Goal: Task Accomplishment & Management: Manage account settings

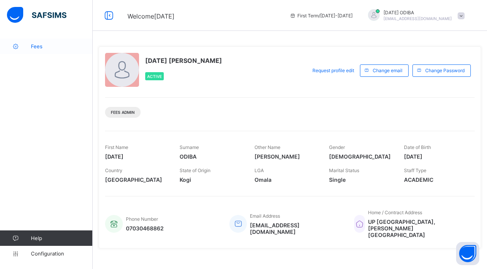
click at [38, 50] on link "Fees" at bounding box center [46, 46] width 93 height 15
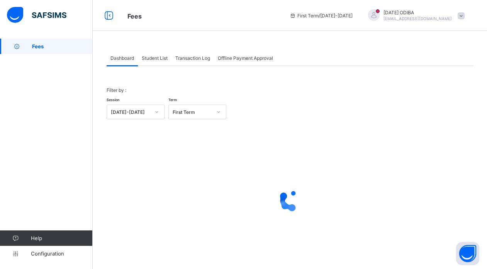
scroll to position [15, 0]
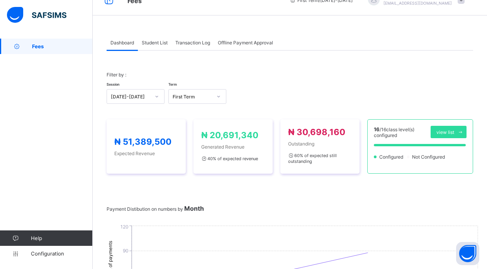
click at [150, 41] on span "Student List" at bounding box center [155, 43] width 26 height 6
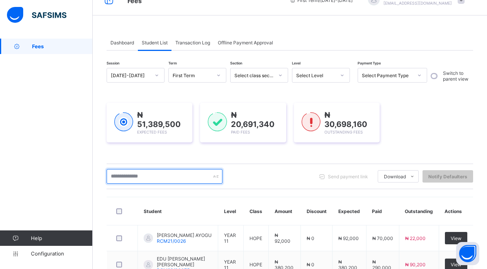
click at [188, 175] on input "text" at bounding box center [165, 176] width 116 height 15
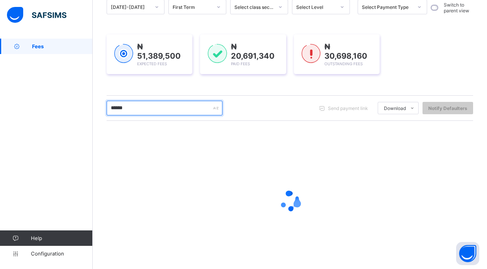
scroll to position [86, 0]
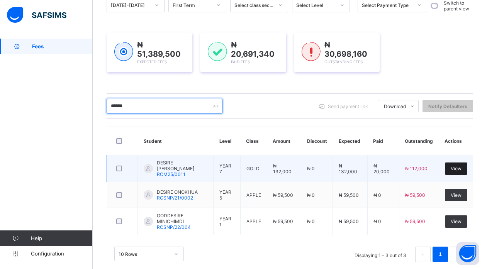
type input "******"
click at [461, 169] on span "View" at bounding box center [456, 169] width 11 height 6
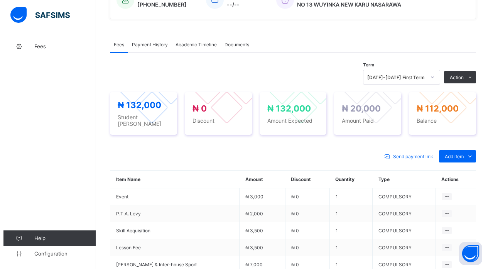
scroll to position [209, 0]
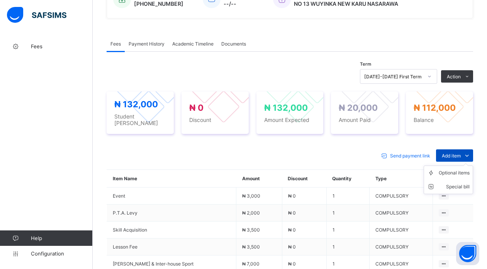
click at [461, 153] on span "Add item" at bounding box center [451, 156] width 19 height 6
click at [468, 169] on div "Optional items" at bounding box center [454, 173] width 31 height 8
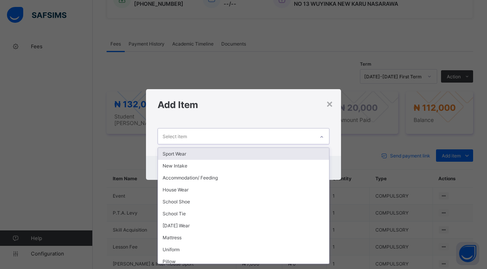
click at [316, 136] on div at bounding box center [321, 136] width 15 height 15
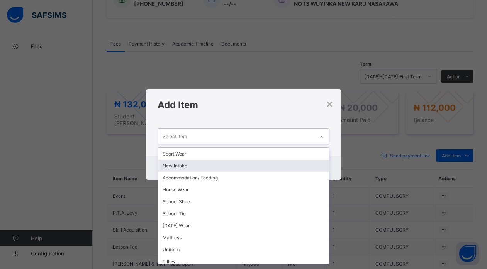
click at [249, 165] on div "New Intake" at bounding box center [243, 166] width 171 height 12
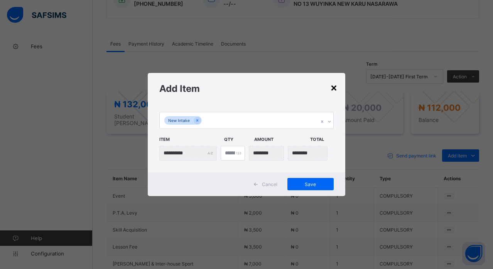
click at [334, 87] on div "×" at bounding box center [333, 87] width 7 height 13
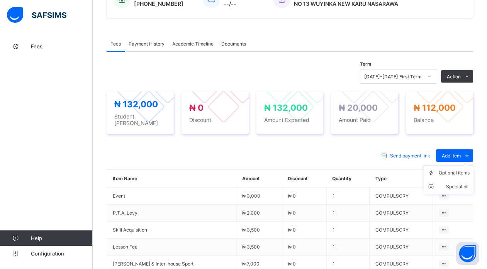
click at [447, 166] on ul "Optional items Special bill" at bounding box center [447, 180] width 49 height 29
click at [447, 169] on div "Optional items" at bounding box center [454, 173] width 31 height 8
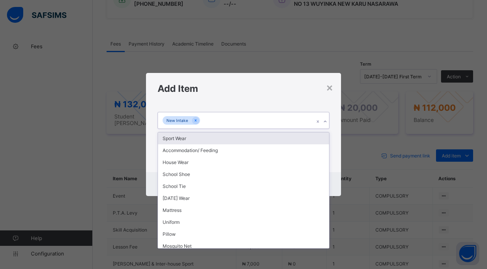
click at [304, 115] on div "New Intake" at bounding box center [236, 120] width 156 height 16
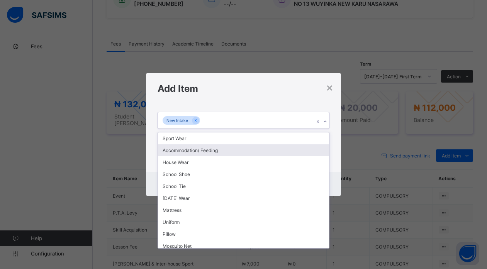
click at [181, 151] on div "Accommodation/ Feeding" at bounding box center [243, 150] width 171 height 12
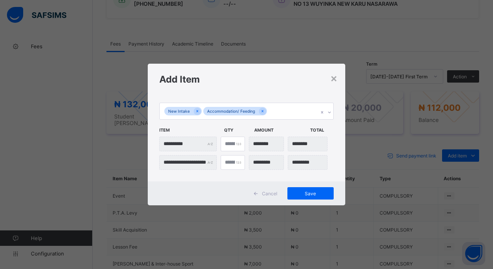
click at [210, 141] on div "**********" at bounding box center [188, 144] width 58 height 15
click at [196, 111] on icon at bounding box center [197, 110] width 4 height 5
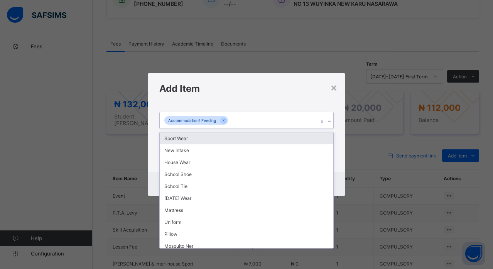
click at [250, 120] on div "Accommodation/ Feeding" at bounding box center [239, 120] width 159 height 16
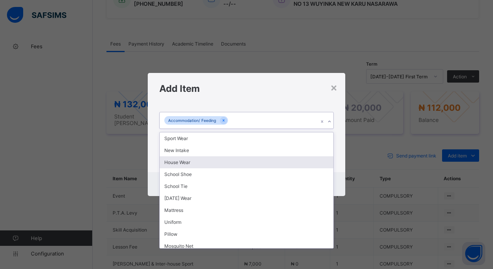
click at [191, 159] on div "House Wear" at bounding box center [246, 162] width 173 height 12
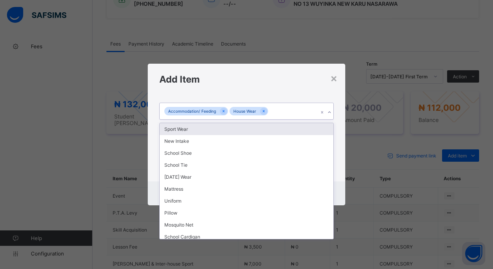
click at [295, 111] on div "Accommodation/ Feeding House Wear" at bounding box center [239, 111] width 159 height 16
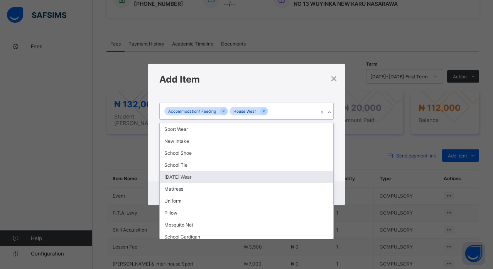
click at [194, 176] on div "Friday Wear" at bounding box center [246, 177] width 173 height 12
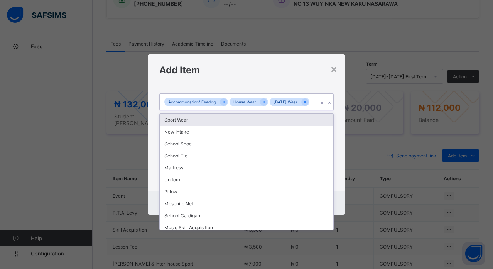
click at [315, 105] on div "Accommodation/ Feeding House Wear Friday Wear" at bounding box center [239, 102] width 159 height 16
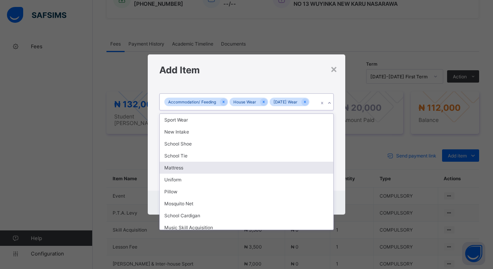
click at [194, 168] on div "Mattress" at bounding box center [246, 168] width 173 height 12
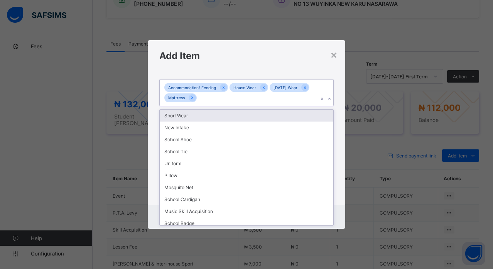
click at [294, 97] on div "Accommodation/ Feeding House Wear Friday Wear Mattress" at bounding box center [239, 93] width 159 height 27
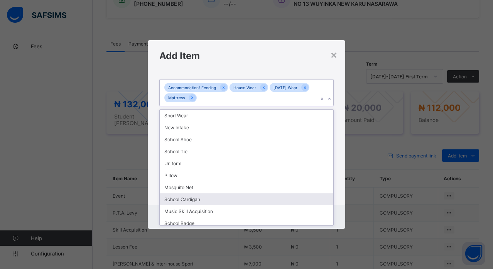
click at [202, 198] on div "School Cardigan" at bounding box center [246, 199] width 173 height 12
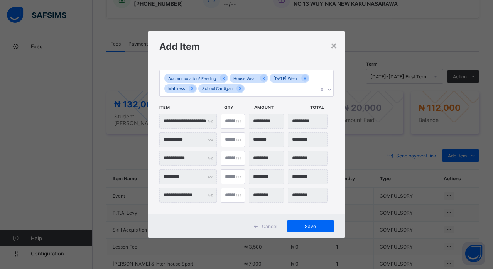
click at [202, 198] on input "**********" at bounding box center [188, 195] width 58 height 15
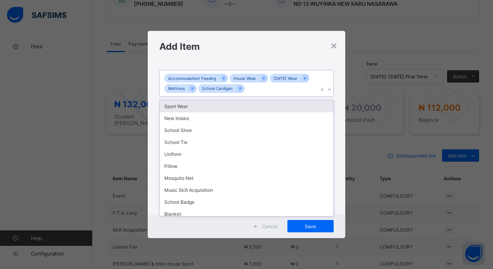
click at [274, 87] on div "Accommodation/ Feeding House Wear Friday Wear Mattress School Cardigan" at bounding box center [239, 83] width 159 height 27
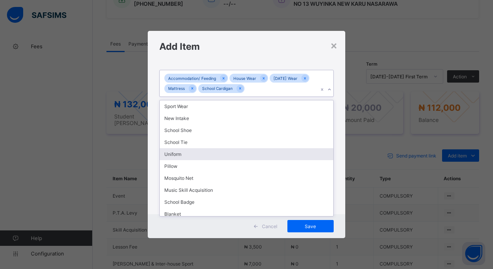
click at [205, 157] on div "Uniform" at bounding box center [246, 154] width 173 height 12
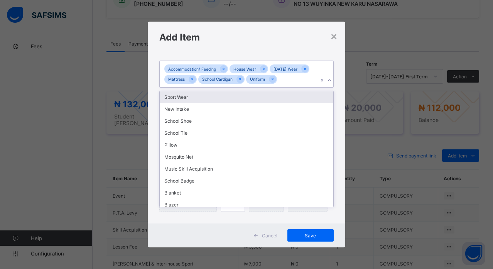
click at [295, 83] on div "Accommodation/ Feeding House Wear Friday Wear Mattress School Cardigan Uniform" at bounding box center [239, 74] width 159 height 27
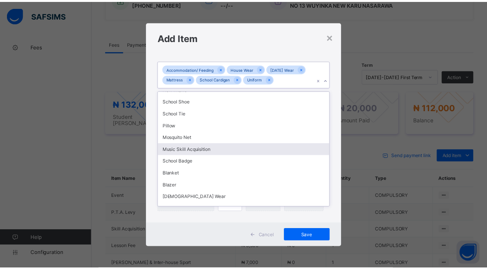
scroll to position [28, 0]
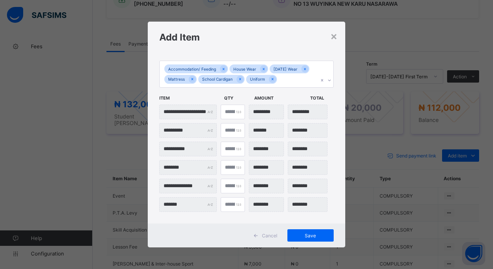
click at [312, 225] on div "Cancel Save" at bounding box center [246, 236] width 197 height 24
click at [312, 232] on div "Save" at bounding box center [311, 235] width 46 height 12
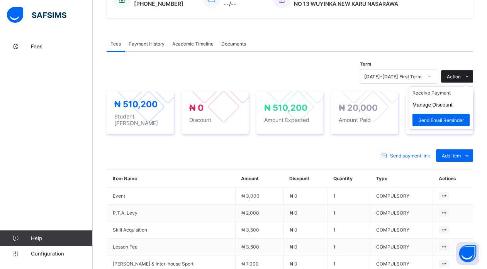
click at [470, 75] on icon at bounding box center [467, 76] width 6 height 5
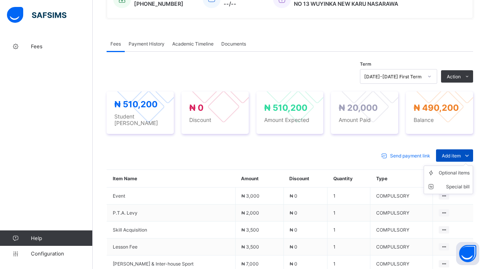
click at [461, 153] on span "Add item" at bounding box center [451, 156] width 19 height 6
click at [465, 169] on div "Optional items" at bounding box center [454, 173] width 31 height 8
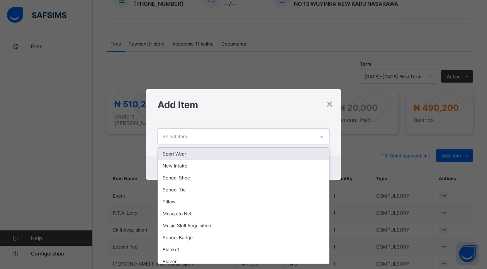
click at [292, 135] on div "Select item" at bounding box center [236, 136] width 156 height 15
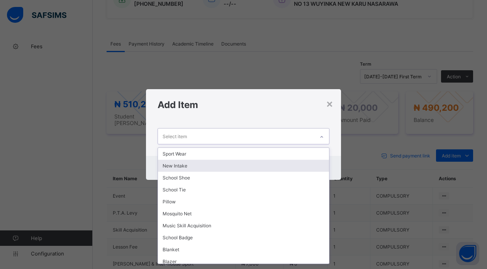
click at [272, 168] on div "New Intake" at bounding box center [243, 166] width 171 height 12
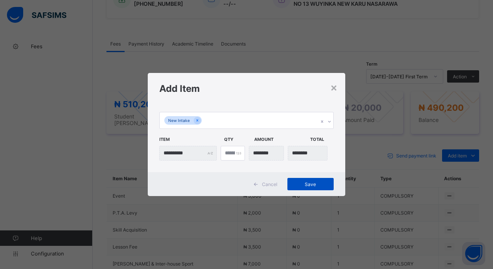
click at [317, 186] on span "Save" at bounding box center [310, 184] width 35 height 6
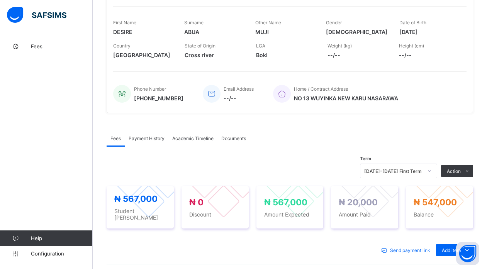
scroll to position [113, 0]
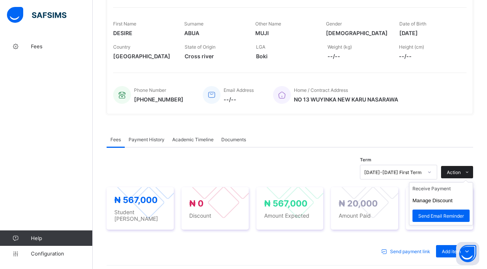
click at [461, 172] on span "Action" at bounding box center [454, 172] width 14 height 6
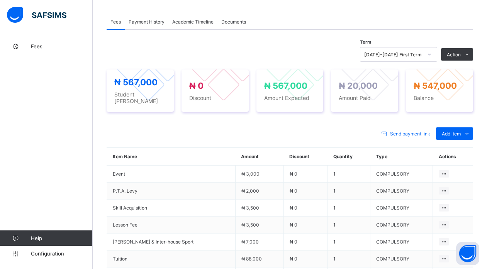
scroll to position [262, 0]
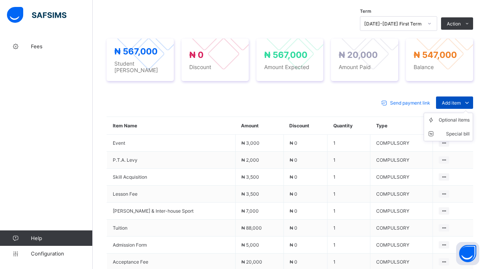
click at [461, 100] on span "Add item" at bounding box center [451, 103] width 19 height 6
click at [462, 119] on div "Optional items" at bounding box center [454, 120] width 31 height 8
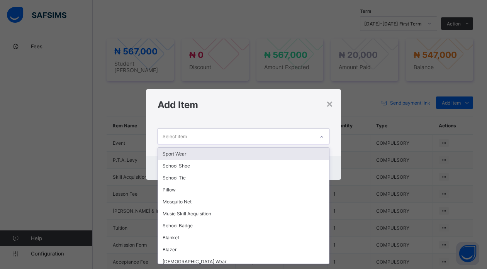
click at [295, 137] on div "Select item" at bounding box center [236, 136] width 156 height 15
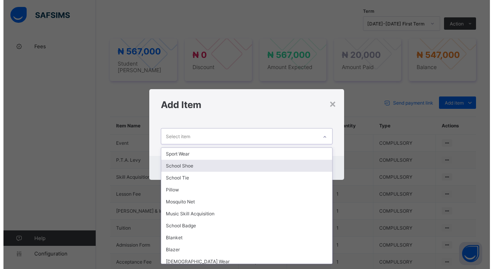
scroll to position [16, 0]
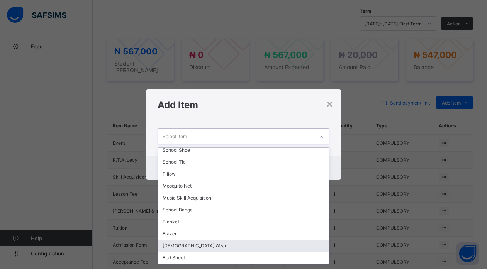
click at [193, 248] on div "Church Wear" at bounding box center [243, 246] width 171 height 12
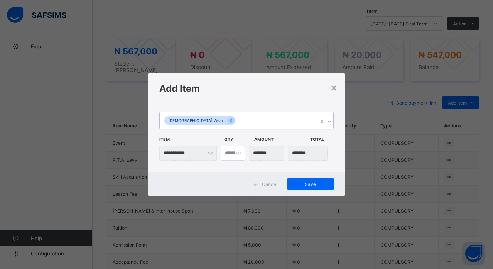
click at [300, 118] on div "Church Wear" at bounding box center [239, 120] width 159 height 16
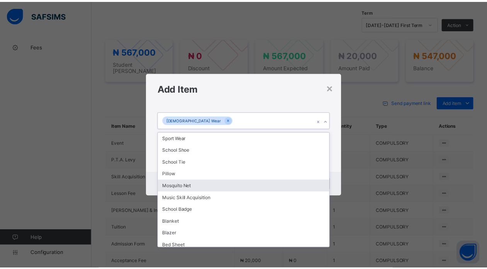
scroll to position [4, 0]
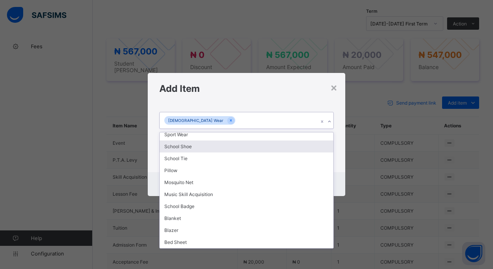
drag, startPoint x: 334, startPoint y: 150, endPoint x: 330, endPoint y: 121, distance: 28.7
click at [330, 121] on div "option Church Wear, selected. option School Shoe focused, 2 of 11. 10 results a…" at bounding box center [246, 120] width 174 height 17
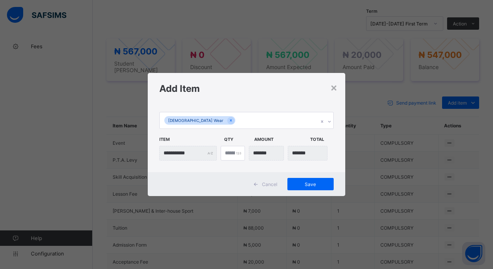
click at [307, 95] on div "Add Item" at bounding box center [246, 88] width 197 height 31
click at [307, 184] on span "Save" at bounding box center [310, 184] width 35 height 6
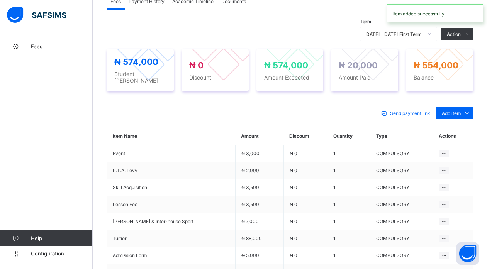
scroll to position [262, 0]
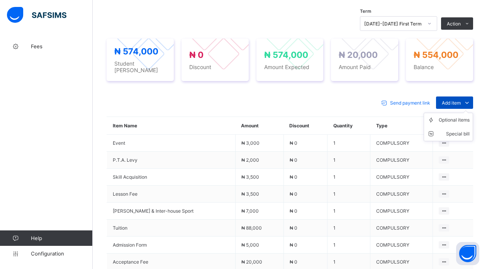
click at [452, 100] on span "Add item" at bounding box center [451, 103] width 19 height 6
click at [452, 116] on div "Optional items" at bounding box center [454, 120] width 31 height 8
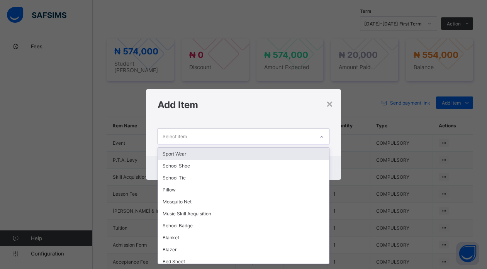
click at [320, 135] on div at bounding box center [321, 137] width 13 height 12
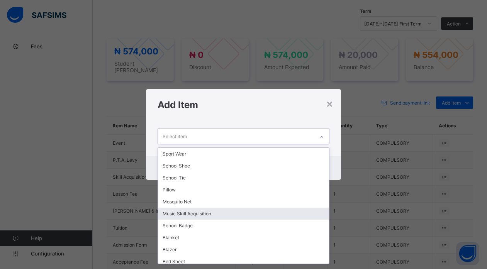
click at [262, 212] on div "Music Skill Acquisition" at bounding box center [243, 214] width 171 height 12
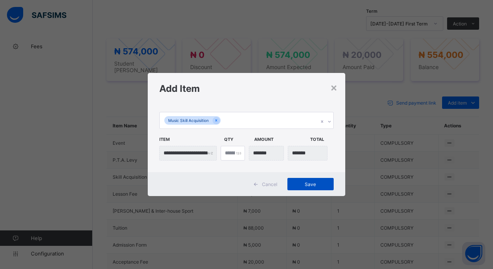
click at [309, 184] on span "Save" at bounding box center [310, 184] width 35 height 6
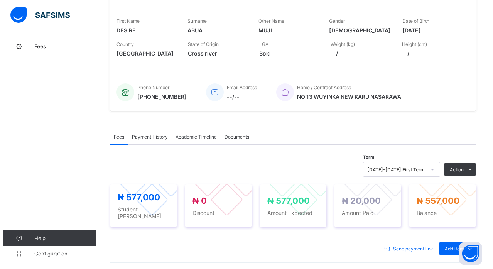
scroll to position [117, 0]
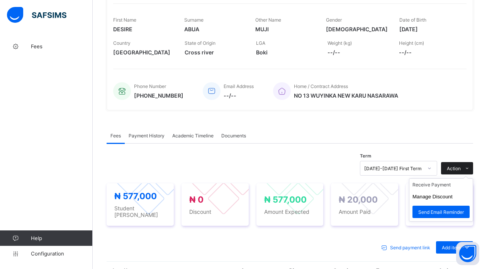
click at [461, 168] on span "Action" at bounding box center [454, 169] width 14 height 6
click at [437, 186] on li "Receive Payment" at bounding box center [440, 185] width 63 height 12
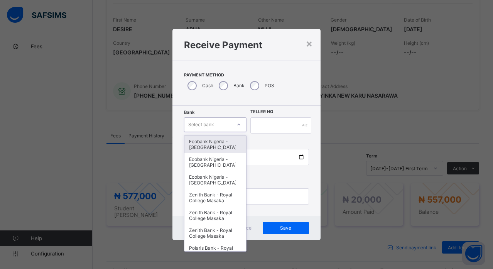
click at [220, 123] on div "Select bank" at bounding box center [208, 124] width 47 height 11
click at [209, 147] on div "Ecobank Nigeria - Royal College Masaka" at bounding box center [216, 145] width 62 height 18
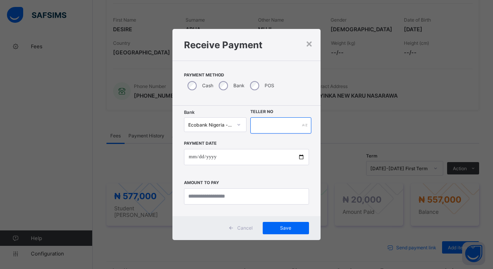
click at [283, 121] on input "text" at bounding box center [281, 125] width 61 height 16
type input "********"
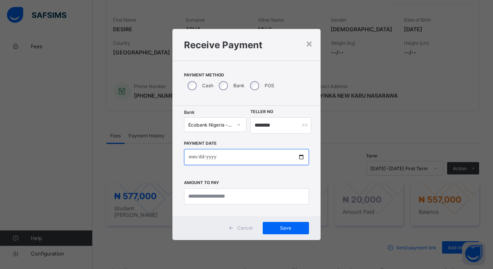
click at [303, 154] on input "date" at bounding box center [246, 157] width 125 height 16
click at [300, 157] on input "**********" at bounding box center [246, 157] width 125 height 16
type input "**********"
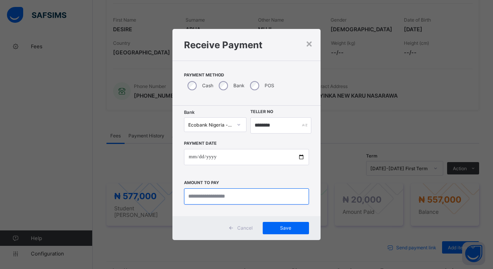
click at [224, 195] on input "currency" at bounding box center [246, 196] width 125 height 16
type input "*********"
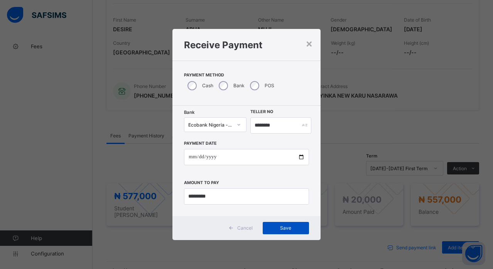
click at [280, 230] on span "Save" at bounding box center [286, 228] width 35 height 6
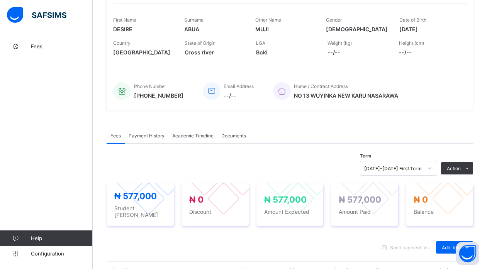
click at [149, 137] on span "Payment History" at bounding box center [147, 136] width 36 height 6
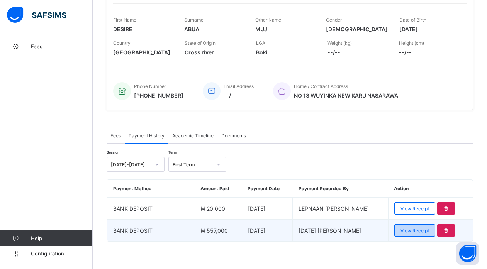
click at [434, 234] on div "View Receipt" at bounding box center [414, 230] width 41 height 12
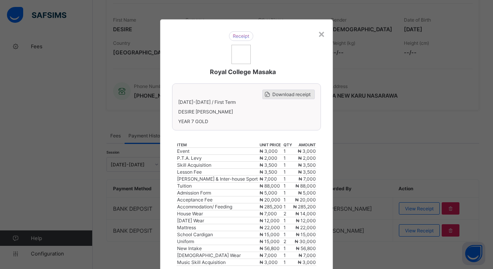
click at [300, 95] on span "Download receipt" at bounding box center [292, 94] width 38 height 6
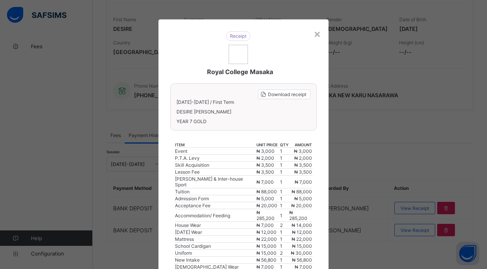
scroll to position [15, 0]
click at [279, 95] on span "Download receipt" at bounding box center [287, 94] width 38 height 6
click at [317, 33] on div "×" at bounding box center [316, 33] width 7 height 13
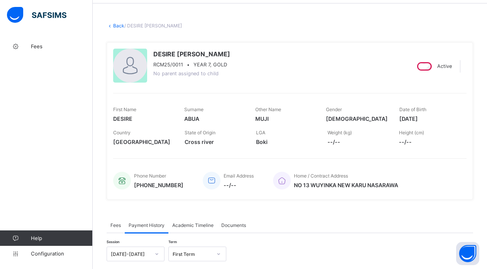
scroll to position [0, 0]
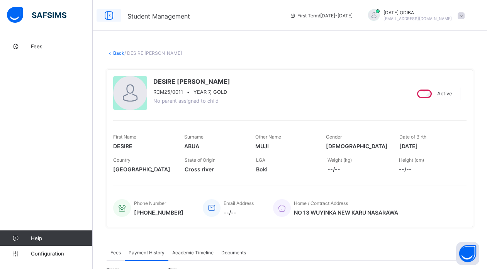
click at [109, 16] on icon at bounding box center [108, 15] width 13 height 11
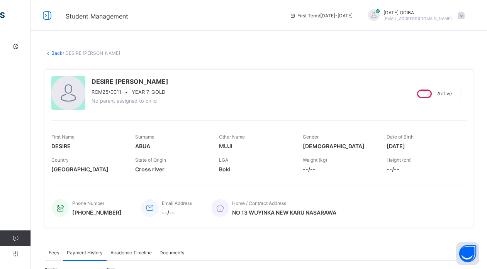
click at [53, 53] on link "Back" at bounding box center [56, 53] width 11 height 6
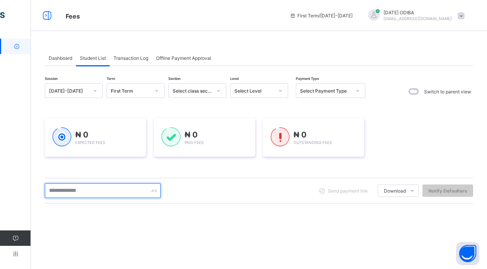
click at [90, 193] on input "text" at bounding box center [103, 190] width 116 height 15
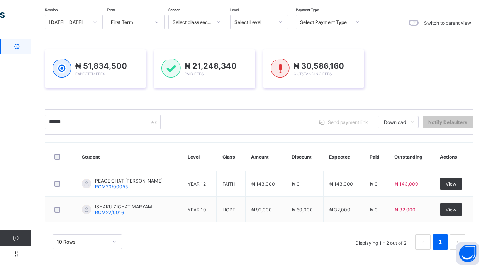
scroll to position [69, 0]
click at [74, 123] on input "******" at bounding box center [103, 122] width 116 height 15
type input "*"
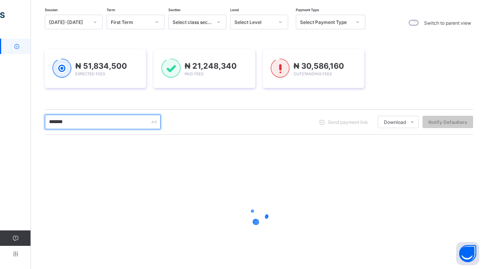
type input "********"
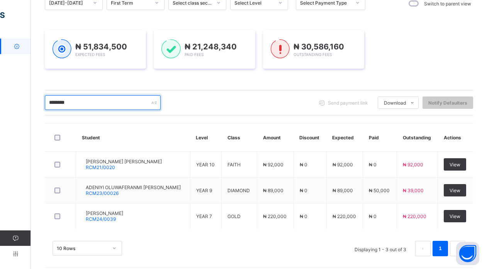
scroll to position [92, 0]
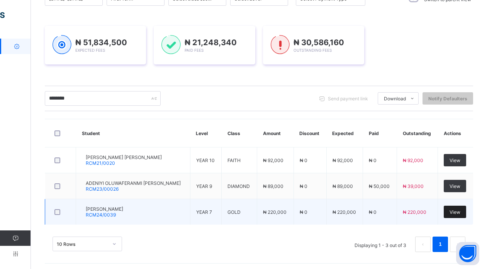
click at [457, 215] on span "View" at bounding box center [454, 212] width 11 height 6
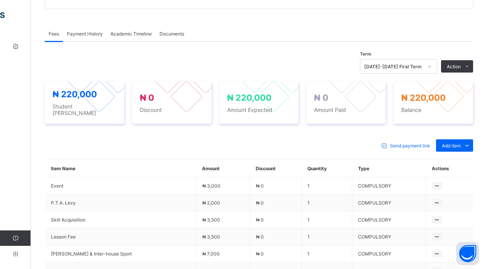
scroll to position [204, 0]
click at [79, 37] on span "Payment History" at bounding box center [85, 35] width 36 height 6
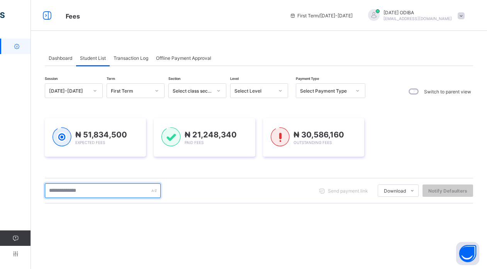
drag, startPoint x: 25, startPoint y: 2, endPoint x: 38, endPoint y: 163, distance: 161.5
click at [103, 191] on input "text" at bounding box center [103, 190] width 116 height 15
click at [86, 190] on input "text" at bounding box center [103, 190] width 116 height 15
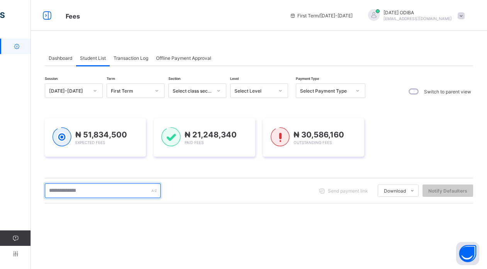
click at [86, 190] on input "text" at bounding box center [103, 190] width 116 height 15
click at [63, 188] on input "text" at bounding box center [103, 190] width 116 height 15
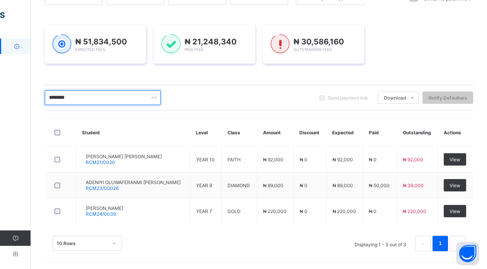
scroll to position [96, 0]
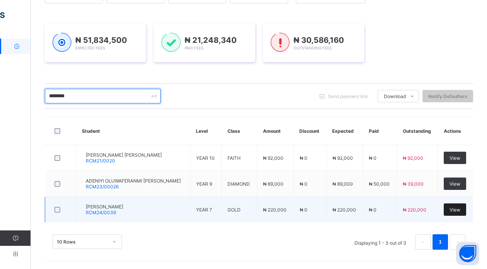
type input "********"
click at [460, 211] on span "View" at bounding box center [454, 210] width 11 height 6
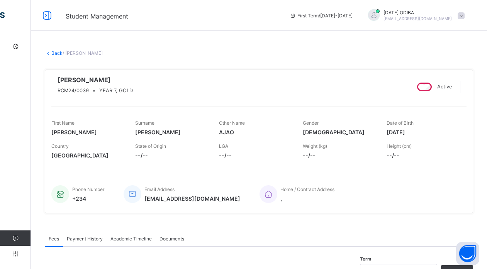
click at [54, 55] on link "Back" at bounding box center [56, 53] width 11 height 6
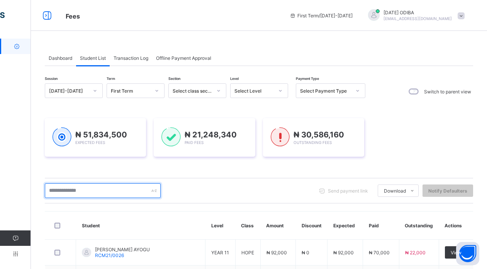
click at [84, 191] on input "text" at bounding box center [103, 190] width 116 height 15
type input "********"
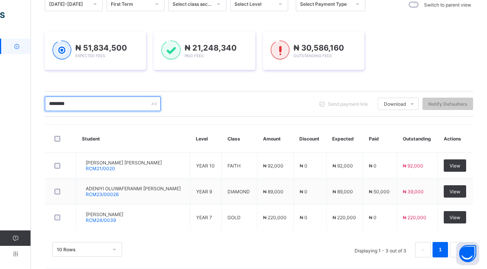
scroll to position [88, 0]
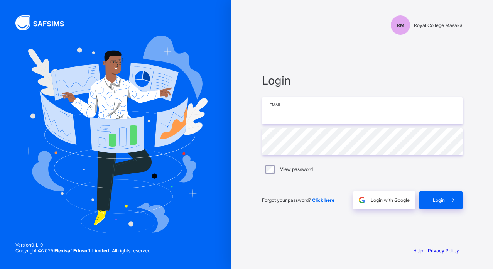
type input "**********"
click at [456, 174] on div "View password" at bounding box center [362, 169] width 201 height 16
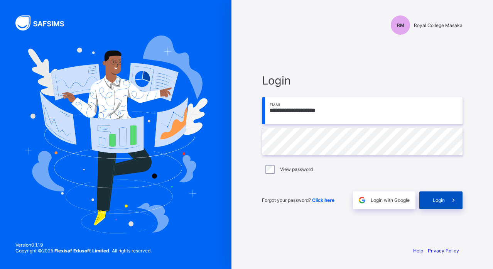
click at [446, 191] on span at bounding box center [454, 200] width 18 height 18
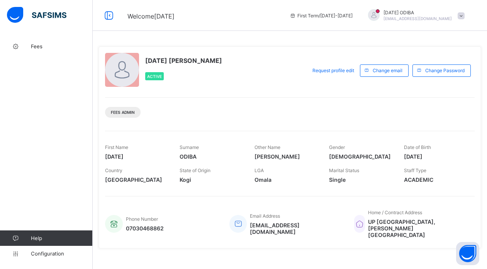
click at [446, 191] on div "[DATE] [PERSON_NAME] Active Request profile edit Change email Change Password F…" at bounding box center [289, 147] width 383 height 202
click at [449, 191] on div "[DATE] [PERSON_NAME] Active Request profile edit Change email Change Password F…" at bounding box center [289, 147] width 383 height 202
click at [33, 49] on span "Fees" at bounding box center [62, 46] width 62 height 6
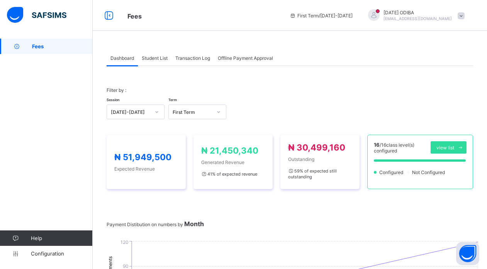
click at [159, 59] on span "Student List" at bounding box center [155, 58] width 26 height 6
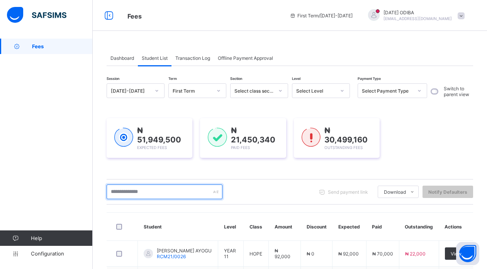
click at [145, 194] on input "text" at bounding box center [165, 192] width 116 height 15
click at [142, 193] on input "text" at bounding box center [165, 192] width 116 height 15
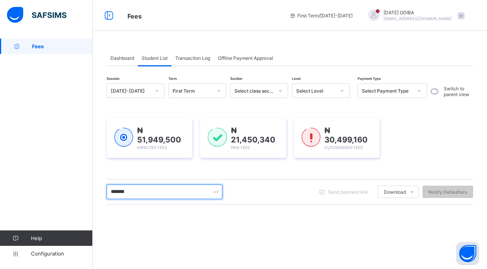
type input "********"
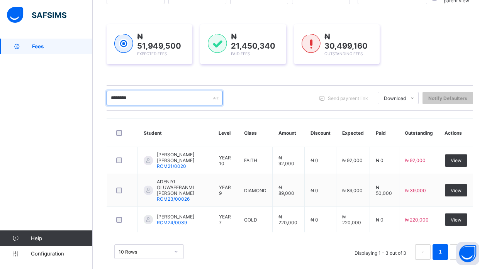
scroll to position [101, 0]
